Goal: Check status

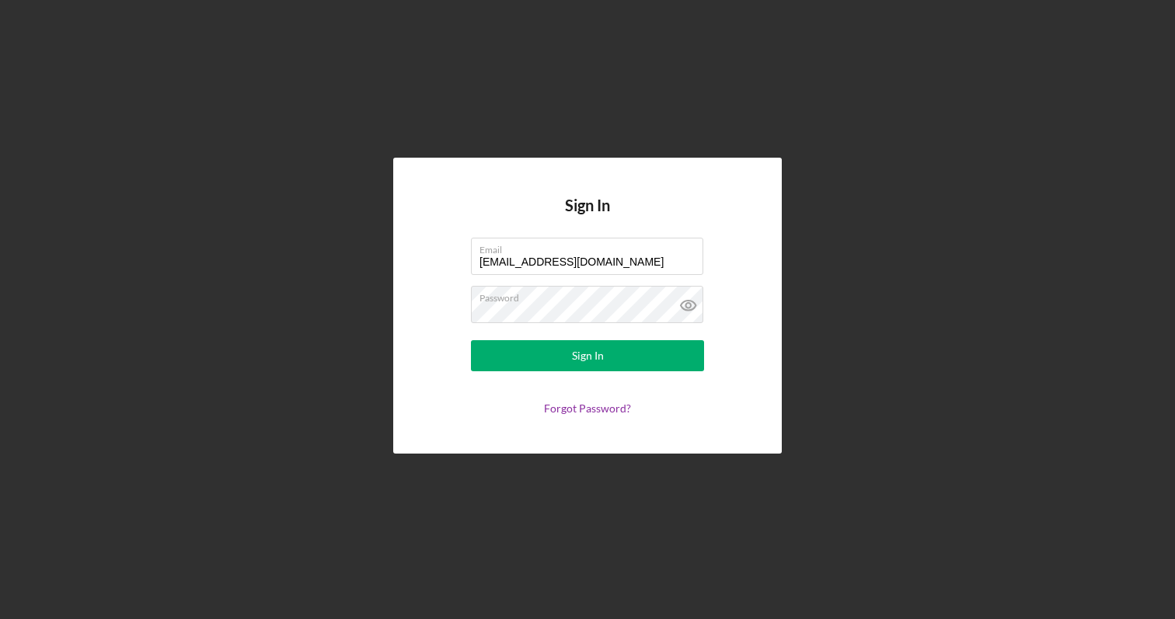
type input "[EMAIL_ADDRESS][DOMAIN_NAME]"
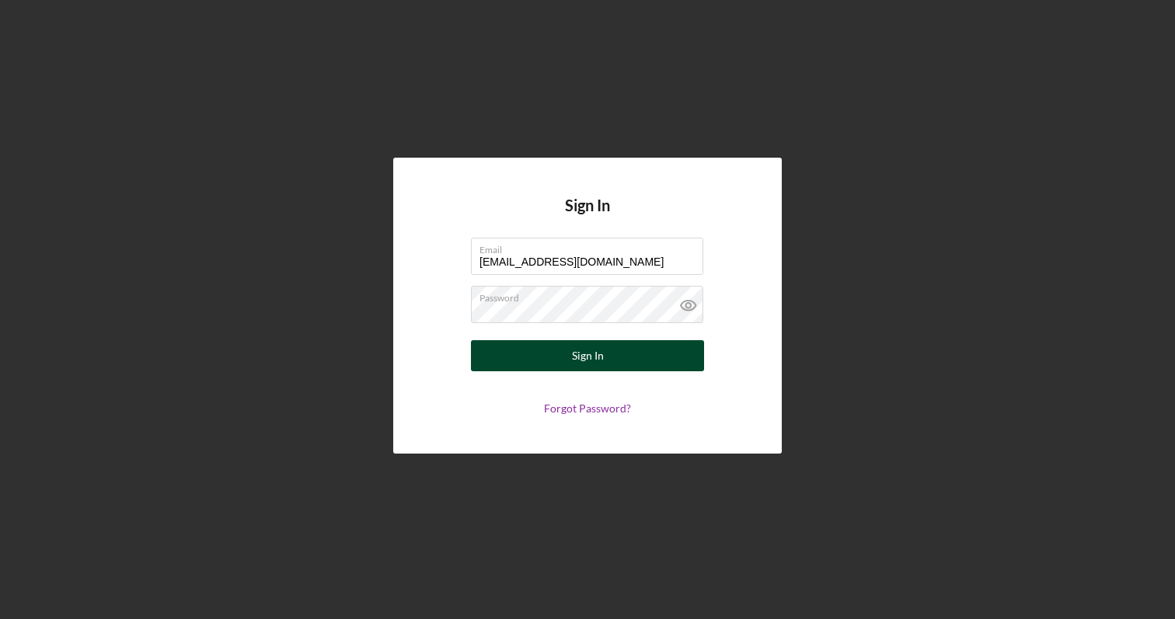
click at [528, 367] on button "Sign In" at bounding box center [587, 355] width 233 height 31
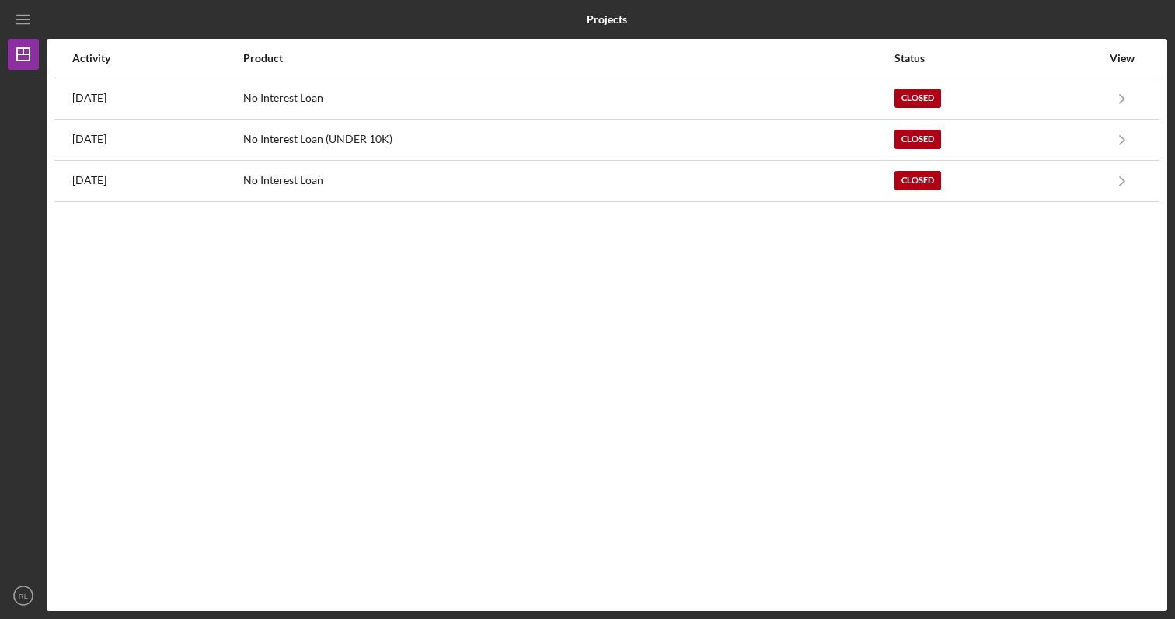
click at [797, 265] on div "Activity Product Status View [DATE] No Interest Loan Closed Icon/Navigate No In…" at bounding box center [607, 325] width 1121 height 573
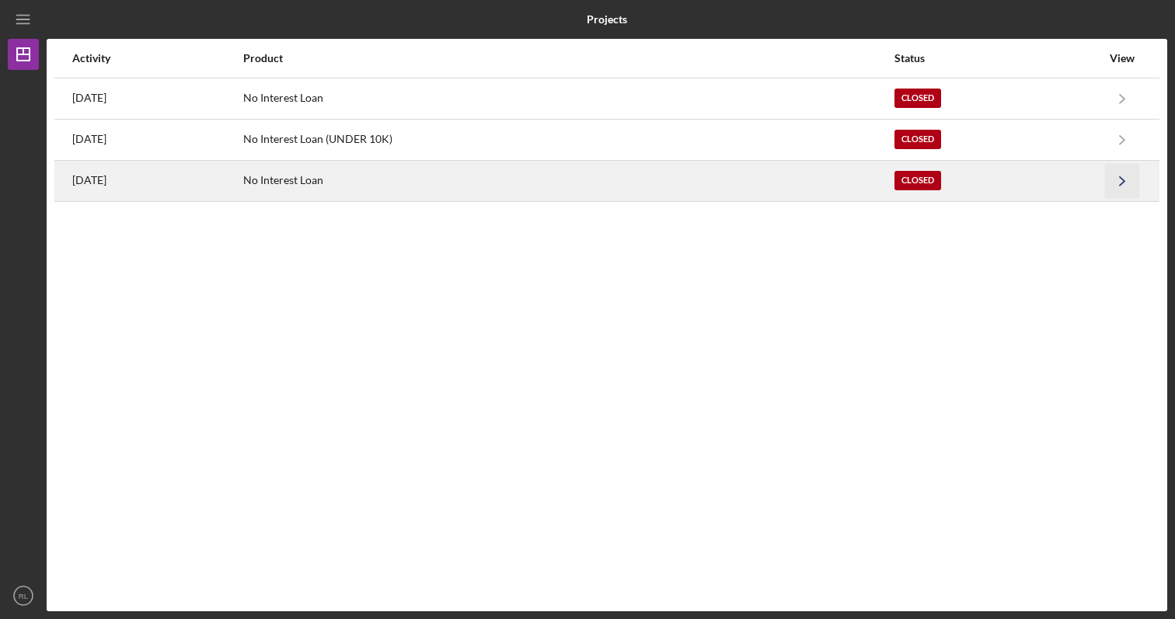
click at [1121, 181] on icon "Icon/Navigate" at bounding box center [1122, 180] width 35 height 35
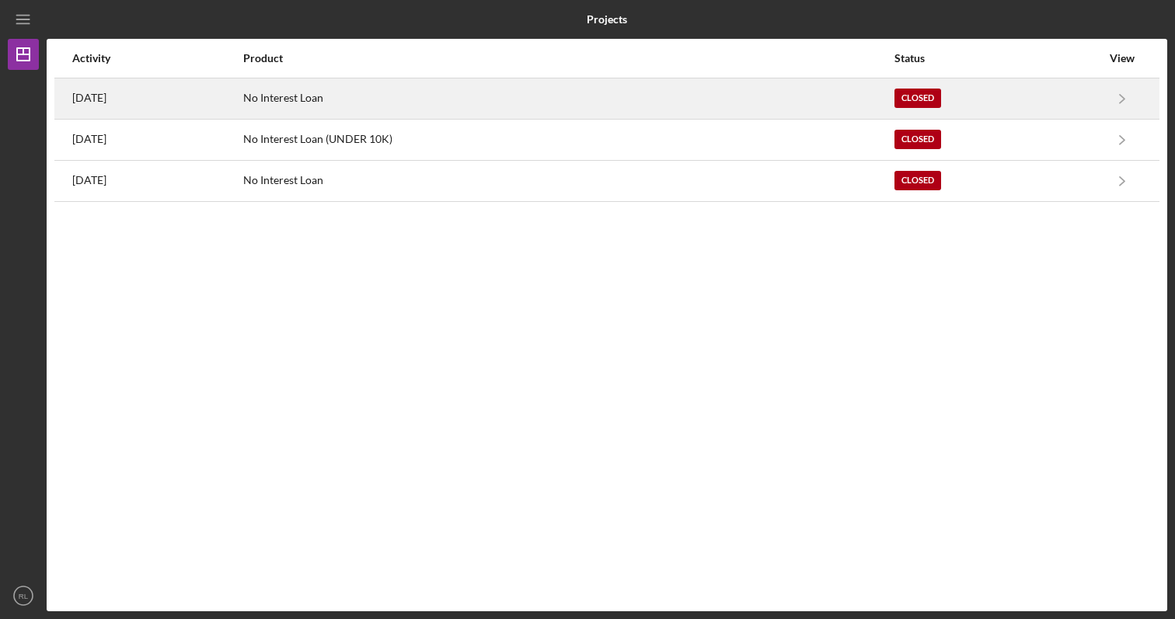
click at [177, 96] on div "[DATE]" at bounding box center [156, 98] width 169 height 39
